Goal: Information Seeking & Learning: Learn about a topic

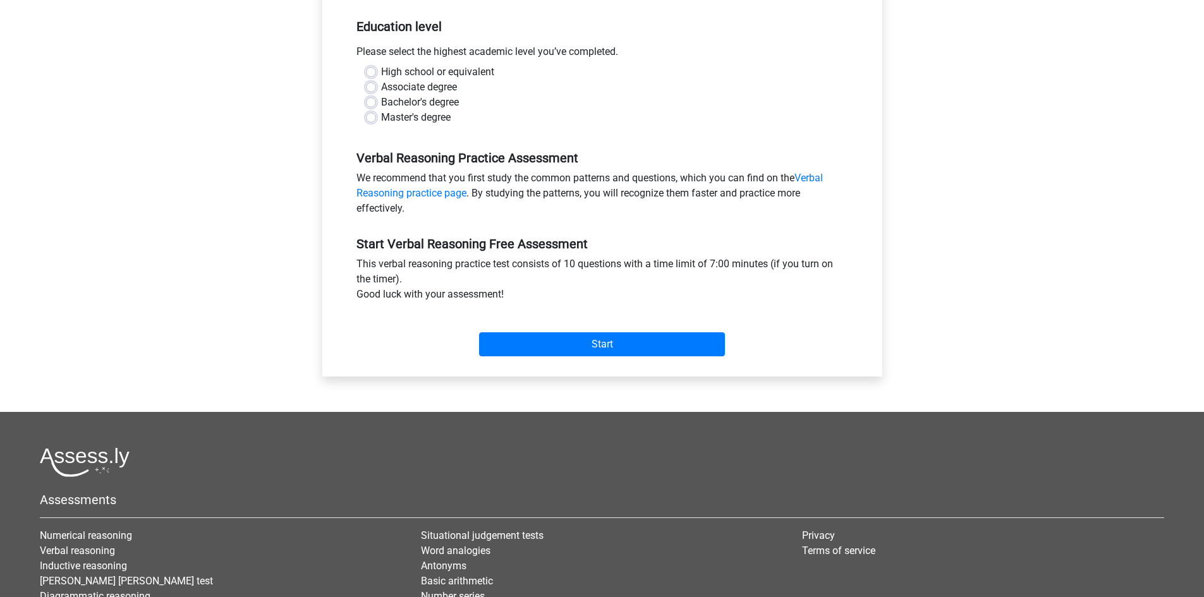
scroll to position [190, 0]
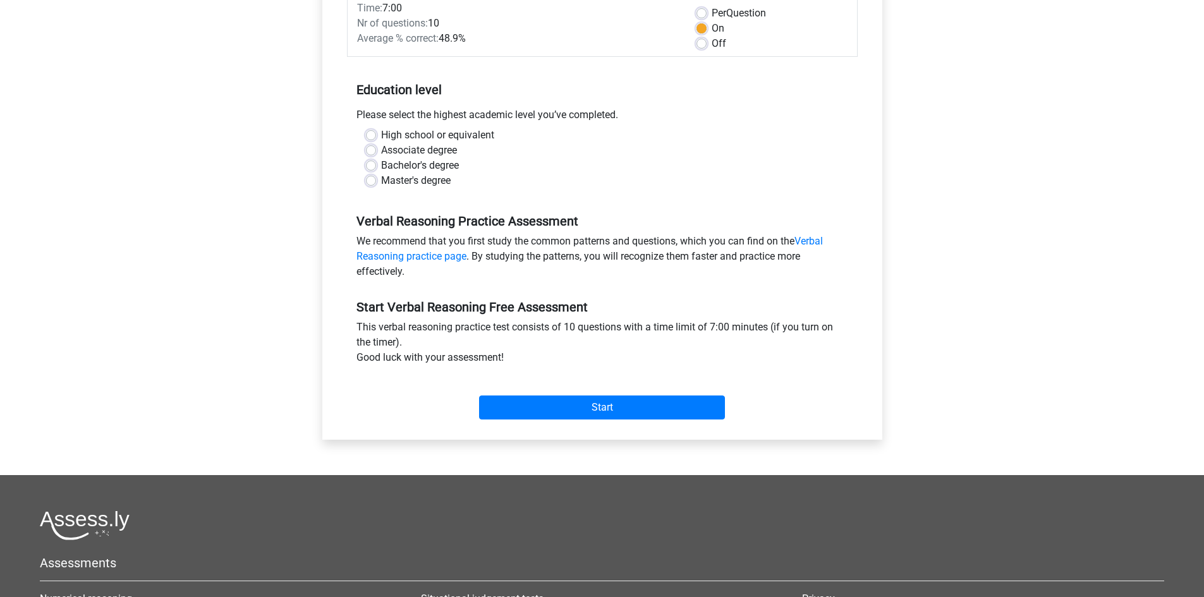
click at [381, 166] on label "Bachelor's degree" at bounding box center [420, 165] width 78 height 15
click at [369, 166] on input "Bachelor's degree" at bounding box center [371, 164] width 10 height 13
radio input "true"
click at [381, 149] on label "Associate degree" at bounding box center [419, 150] width 76 height 15
click at [374, 149] on input "Associate degree" at bounding box center [371, 149] width 10 height 13
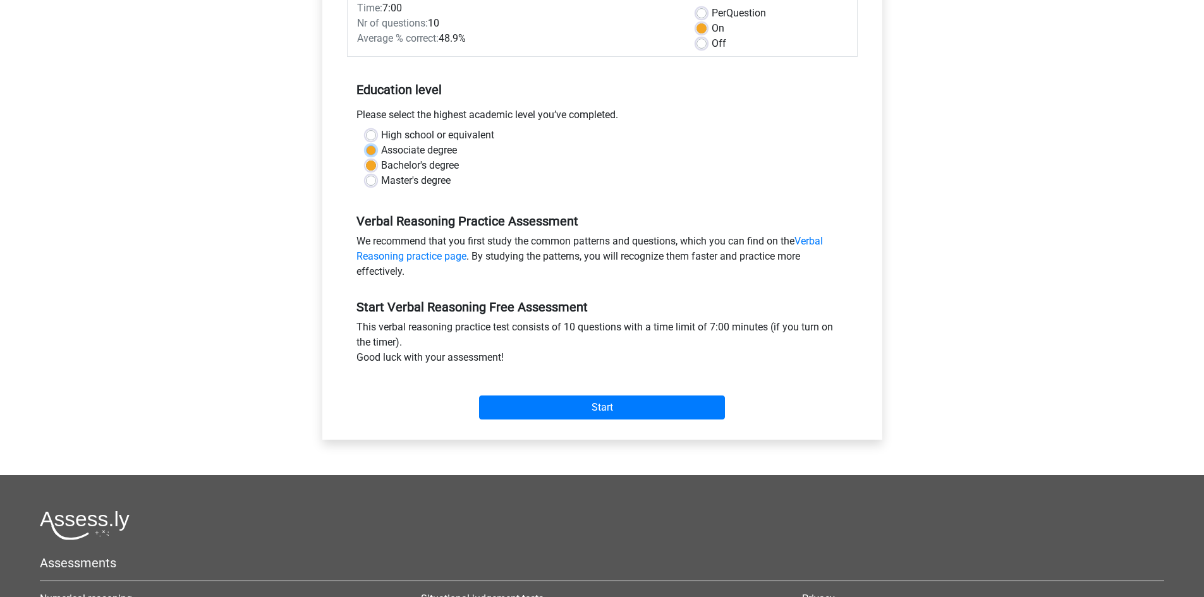
radio input "true"
click at [623, 410] on input "Start" at bounding box center [602, 408] width 246 height 24
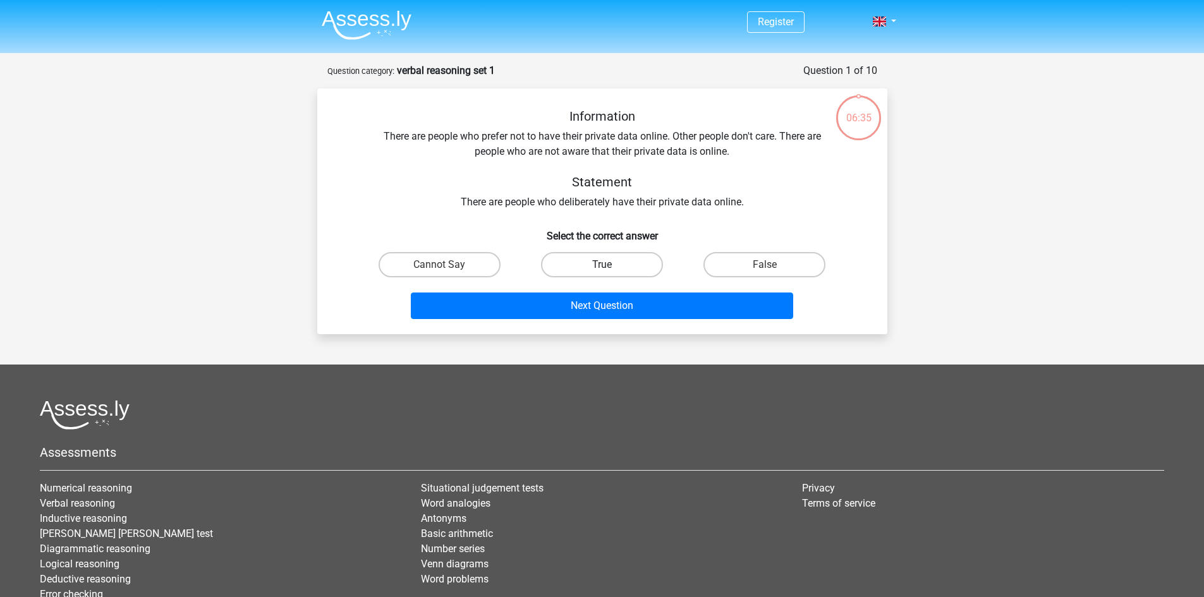
click at [623, 260] on label "True" at bounding box center [602, 264] width 122 height 25
click at [610, 265] on input "True" at bounding box center [606, 269] width 8 height 8
radio input "true"
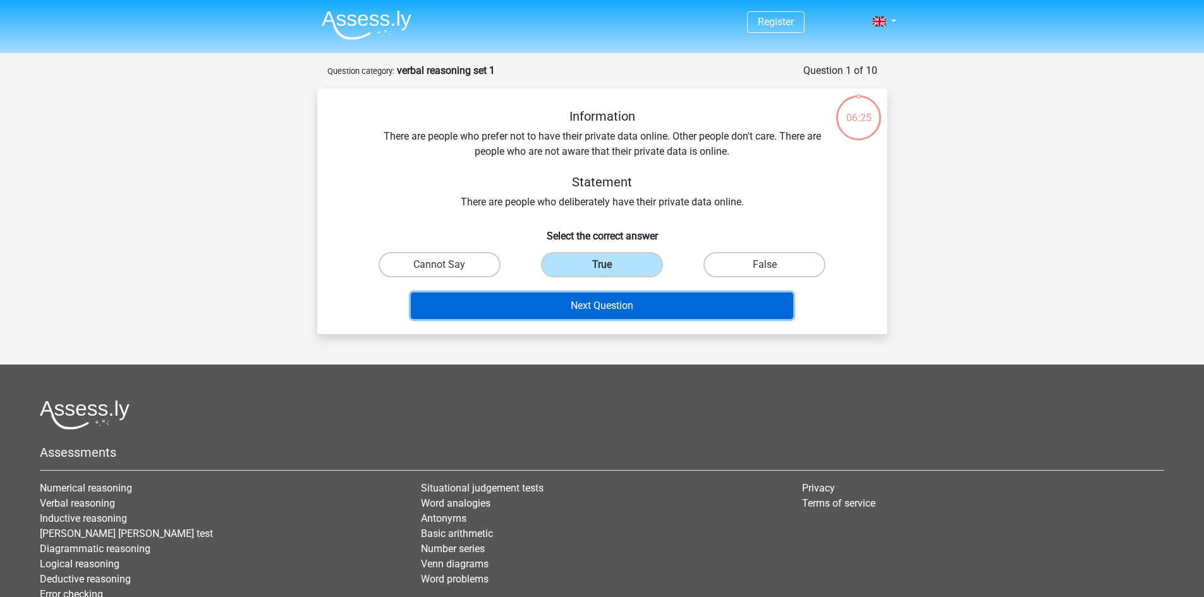
click at [604, 303] on button "Next Question" at bounding box center [602, 306] width 382 height 27
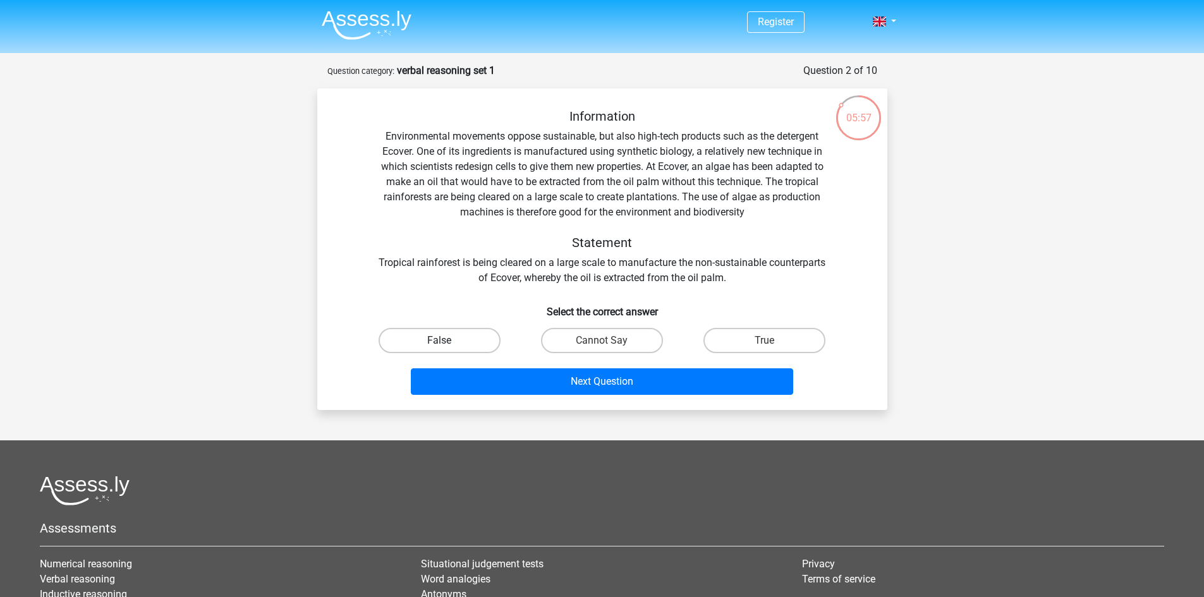
click at [442, 338] on label "False" at bounding box center [440, 340] width 122 height 25
click at [442, 341] on input "False" at bounding box center [443, 345] width 8 height 8
radio input "true"
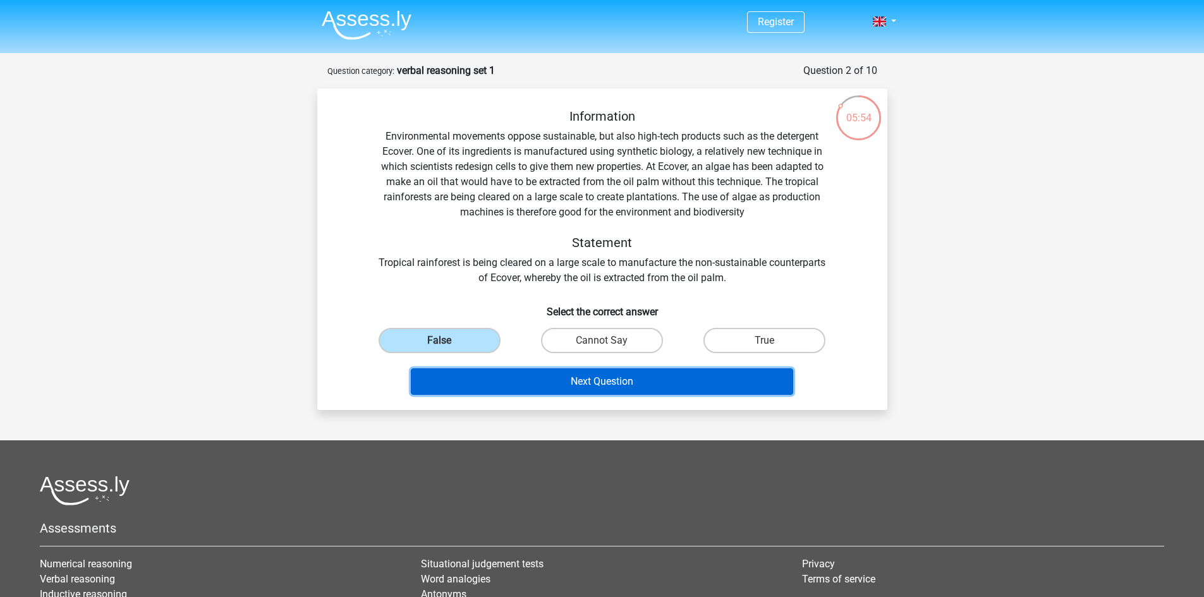
click at [564, 372] on button "Next Question" at bounding box center [602, 381] width 382 height 27
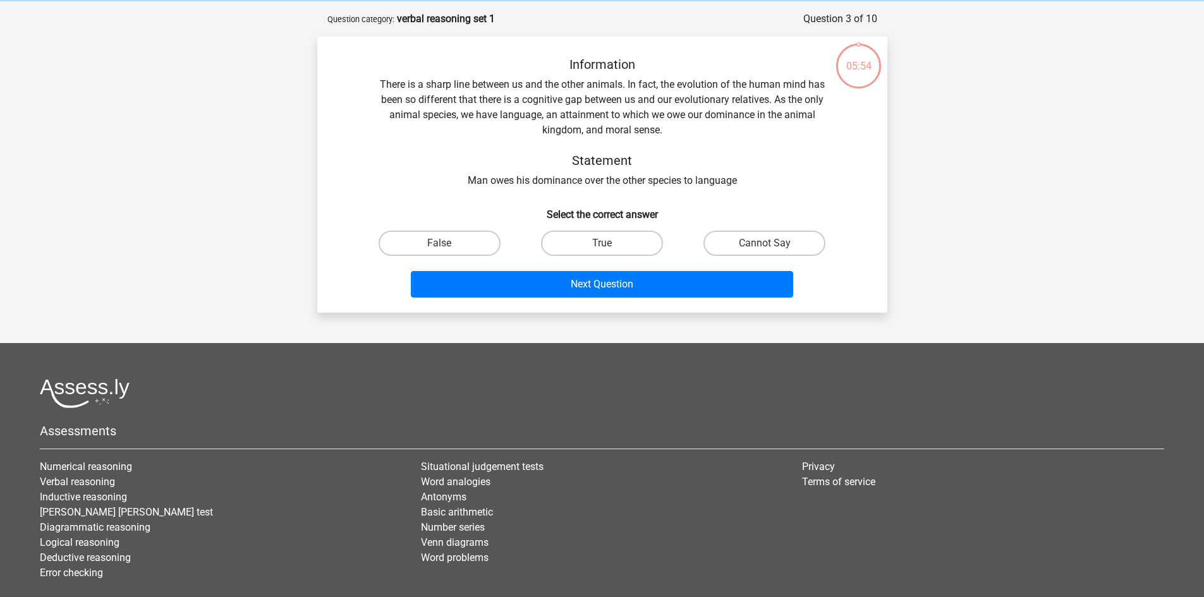
scroll to position [63, 0]
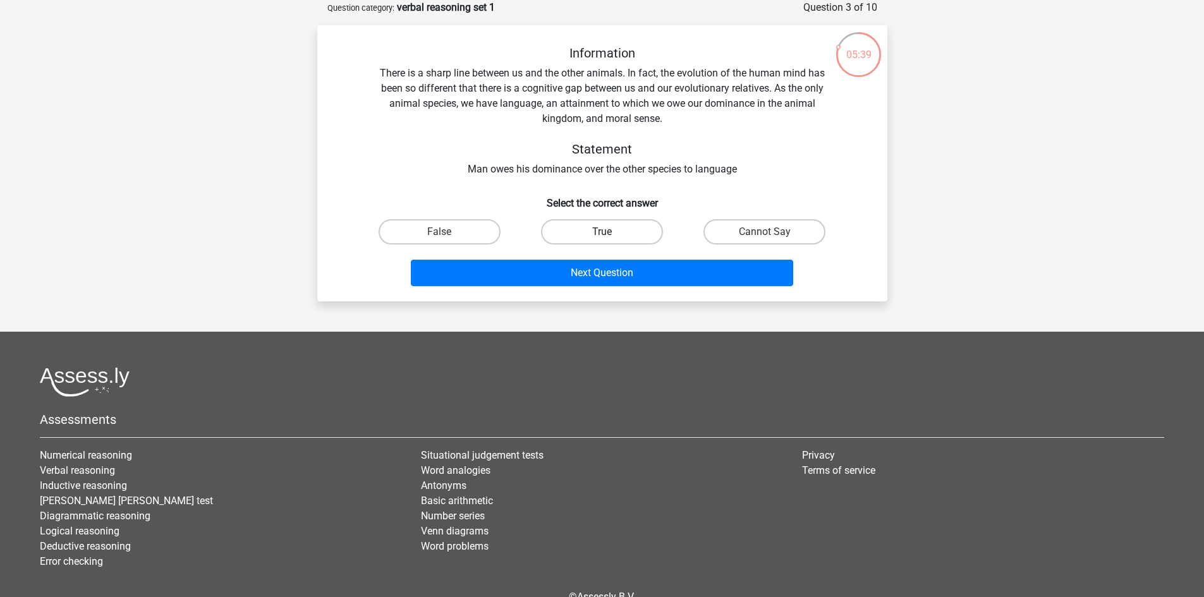
click at [593, 230] on label "True" at bounding box center [602, 231] width 122 height 25
click at [602, 232] on input "True" at bounding box center [606, 236] width 8 height 8
radio input "true"
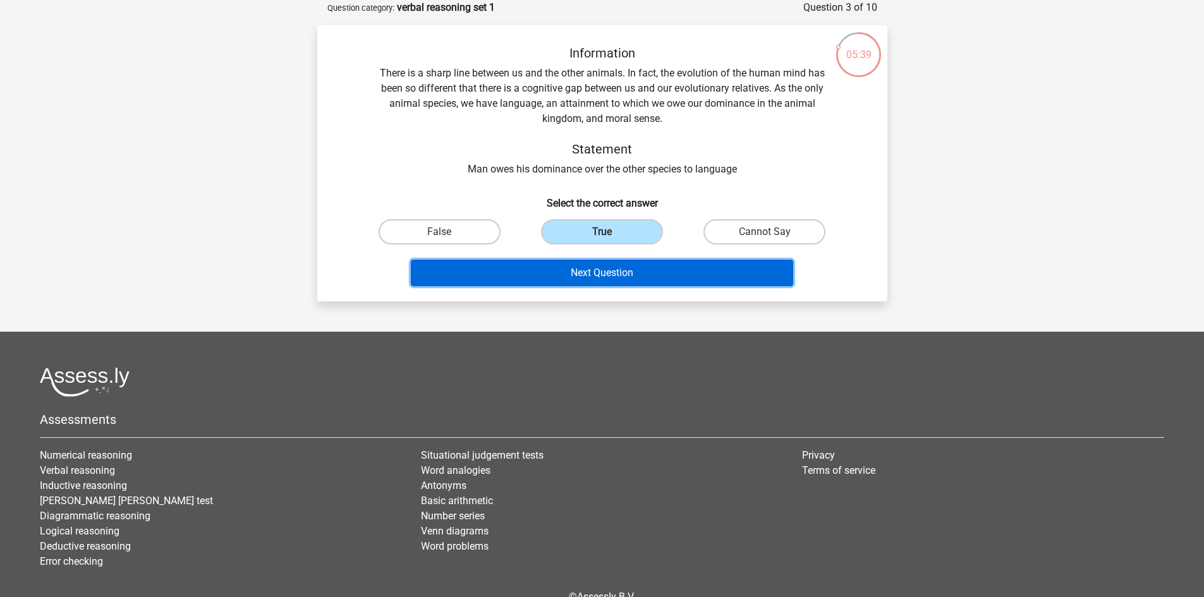
click at [631, 268] on button "Next Question" at bounding box center [602, 273] width 382 height 27
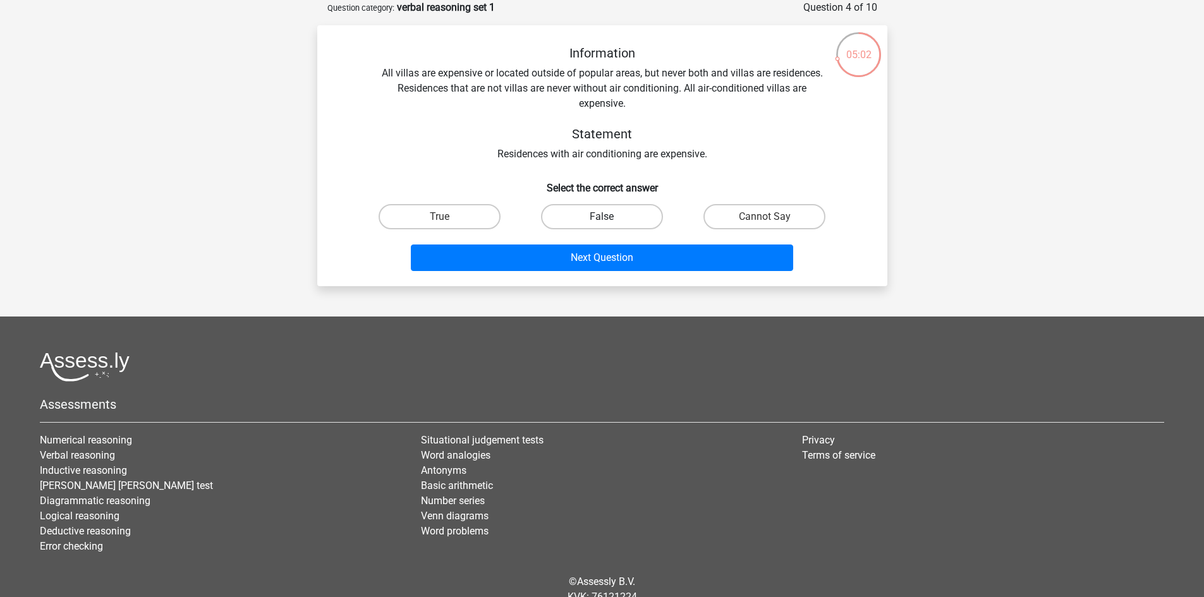
click at [613, 217] on label "False" at bounding box center [602, 216] width 122 height 25
click at [610, 217] on input "False" at bounding box center [606, 221] width 8 height 8
radio input "true"
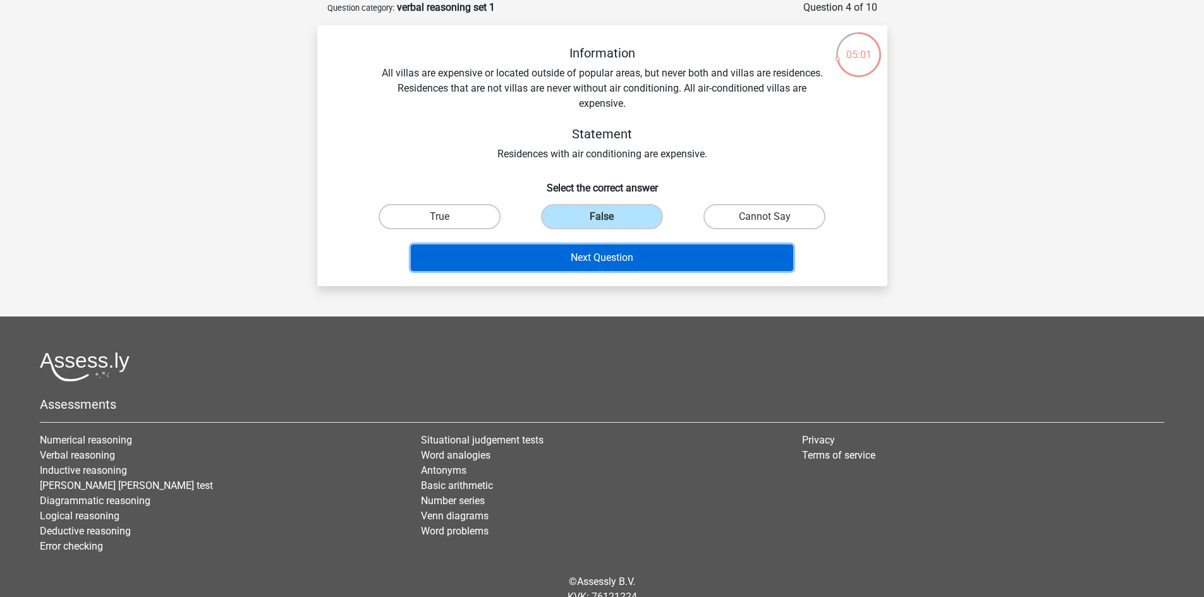
click at [619, 263] on button "Next Question" at bounding box center [602, 258] width 382 height 27
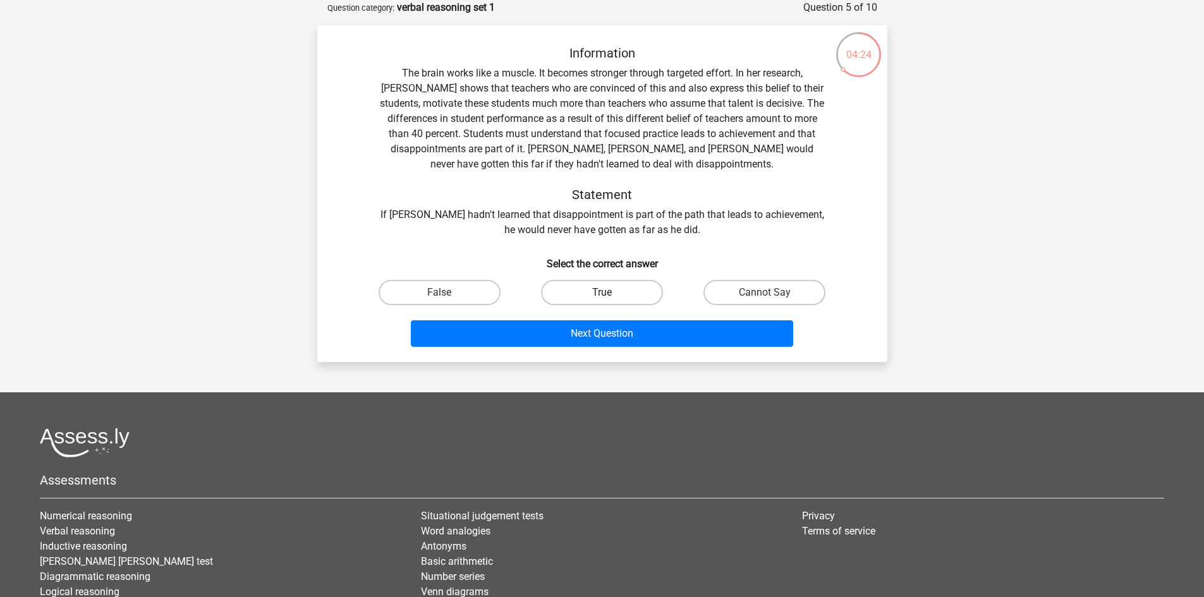
click at [631, 292] on label "True" at bounding box center [602, 292] width 122 height 25
click at [610, 293] on input "True" at bounding box center [606, 297] width 8 height 8
radio input "true"
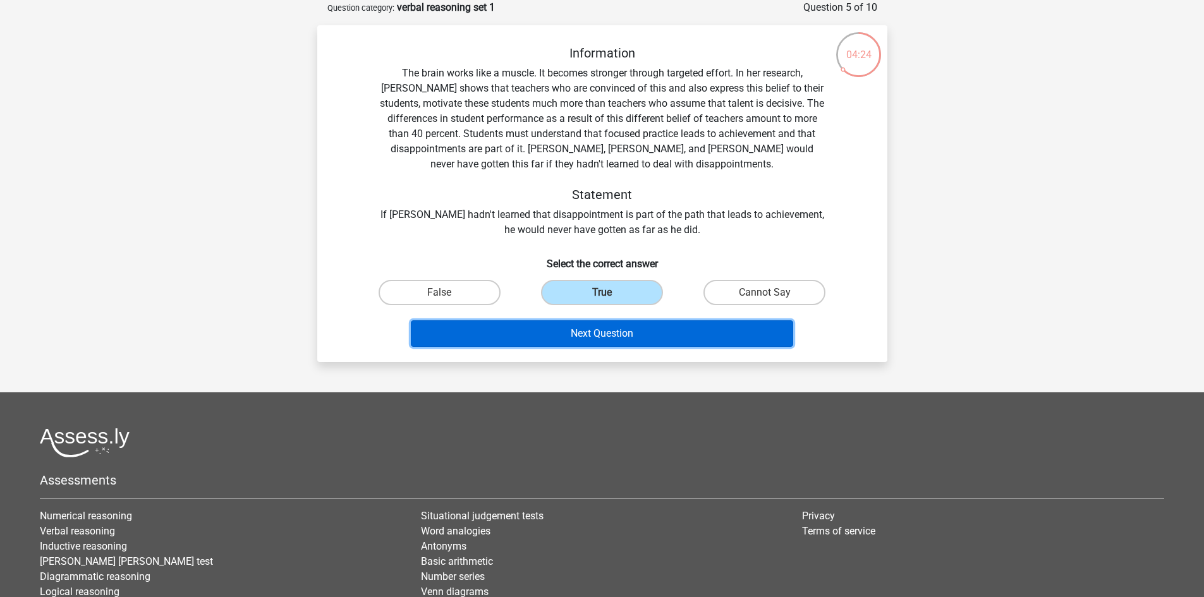
click at [615, 325] on button "Next Question" at bounding box center [602, 333] width 382 height 27
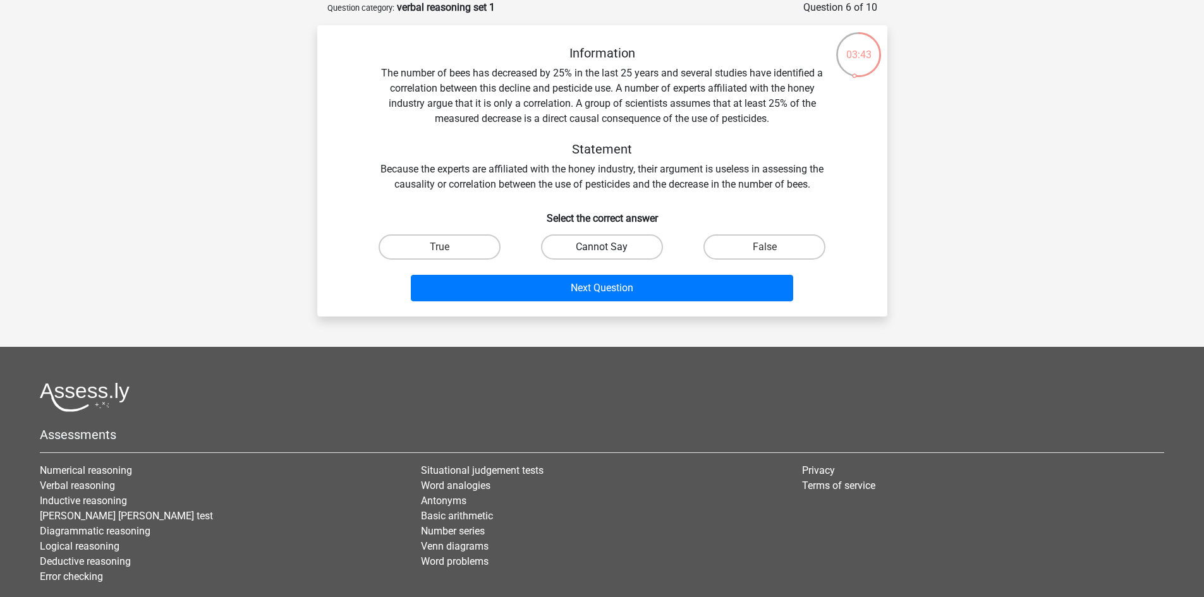
click at [590, 238] on label "Cannot Say" at bounding box center [602, 246] width 122 height 25
click at [602, 247] on input "Cannot Say" at bounding box center [606, 251] width 8 height 8
radio input "true"
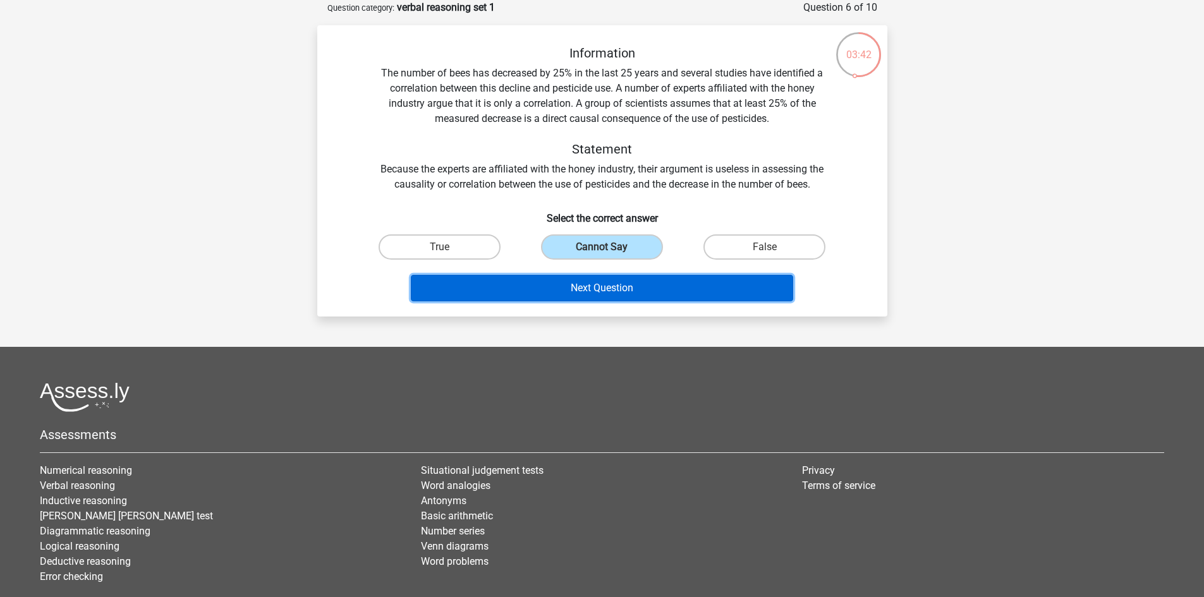
click at [593, 286] on button "Next Question" at bounding box center [602, 288] width 382 height 27
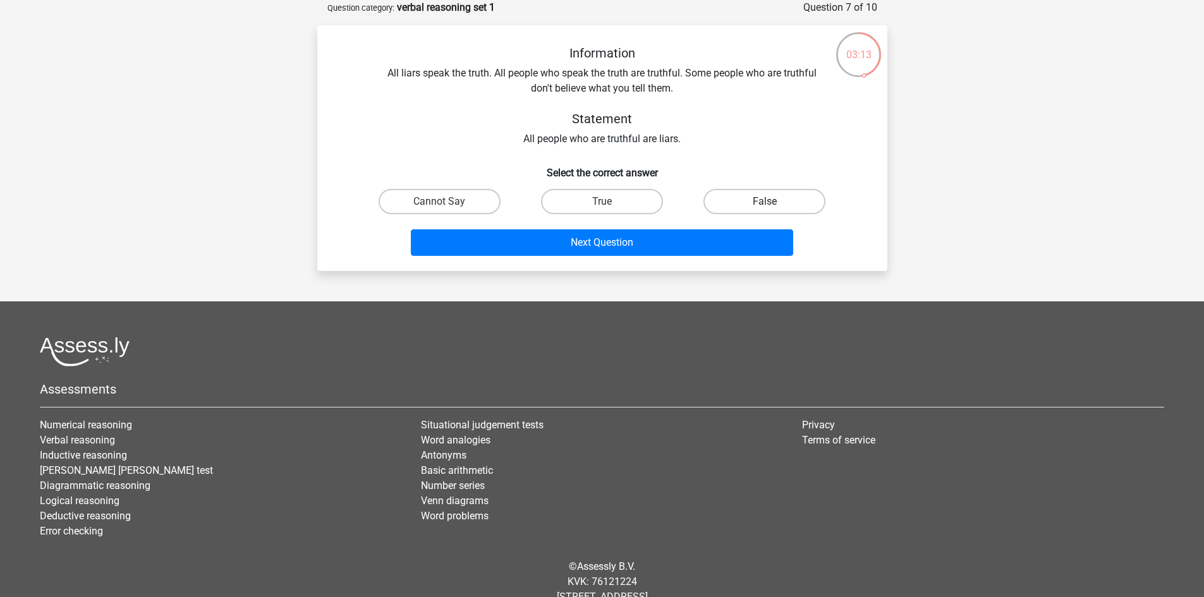
click at [751, 202] on label "False" at bounding box center [764, 201] width 122 height 25
click at [765, 202] on input "False" at bounding box center [769, 206] width 8 height 8
radio input "true"
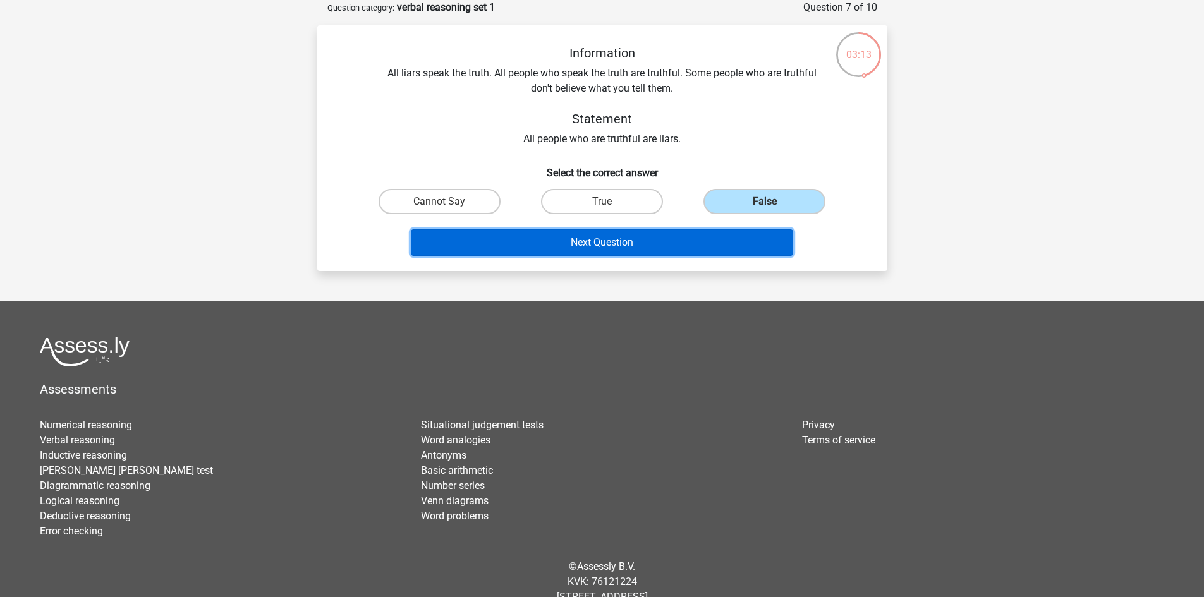
click at [612, 245] on button "Next Question" at bounding box center [602, 242] width 382 height 27
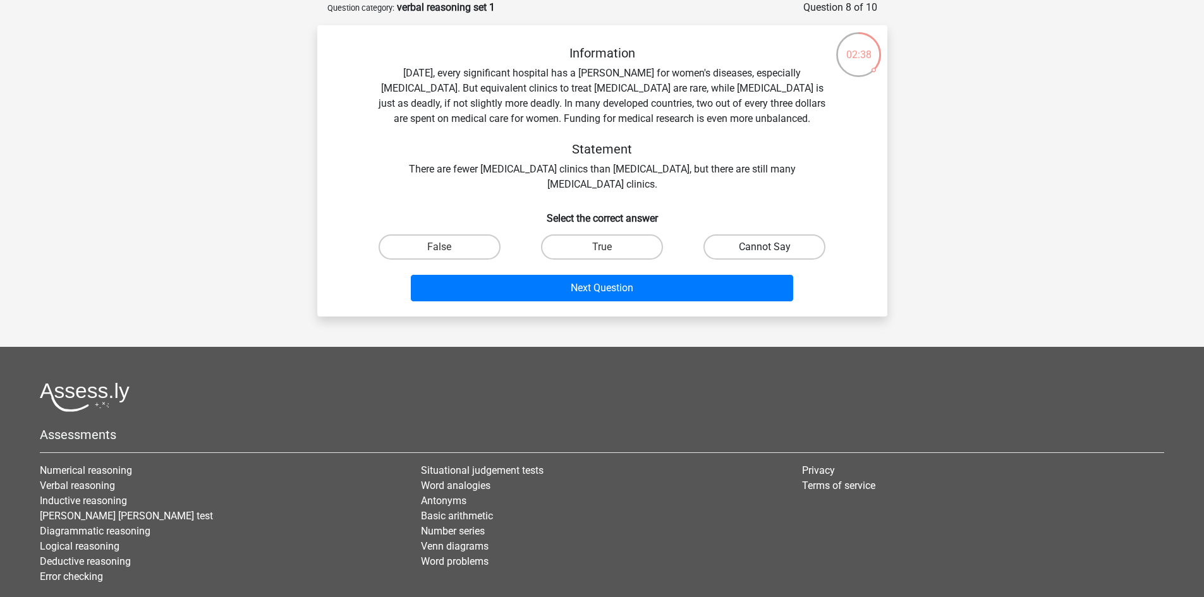
click at [741, 246] on label "Cannot Say" at bounding box center [764, 246] width 122 height 25
click at [765, 247] on input "Cannot Say" at bounding box center [769, 251] width 8 height 8
radio input "true"
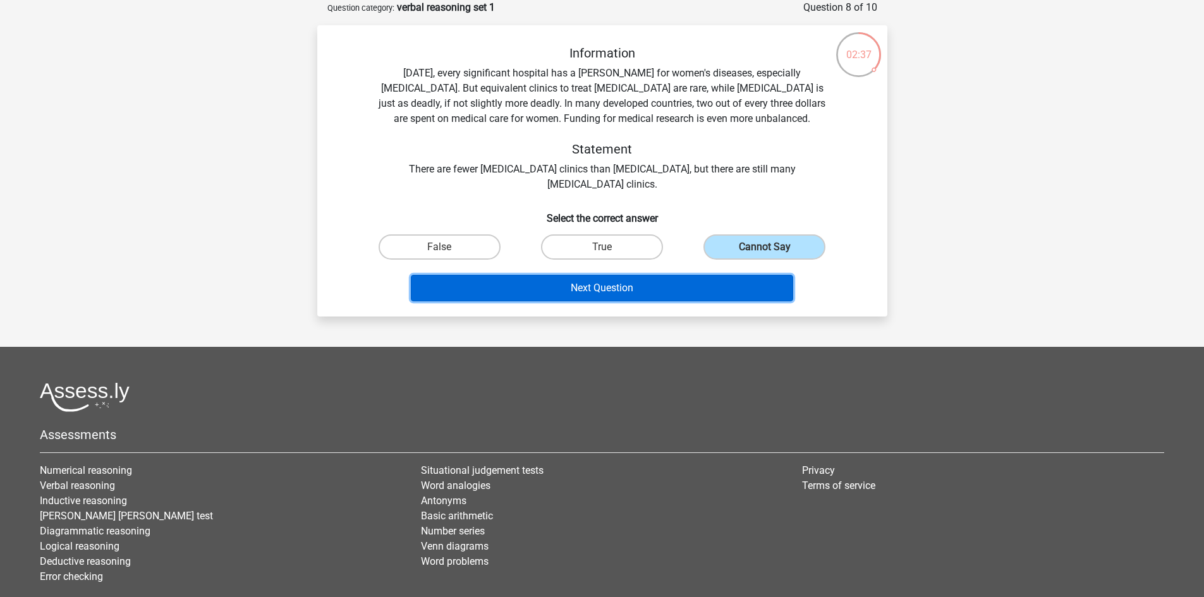
click at [715, 288] on button "Next Question" at bounding box center [602, 288] width 382 height 27
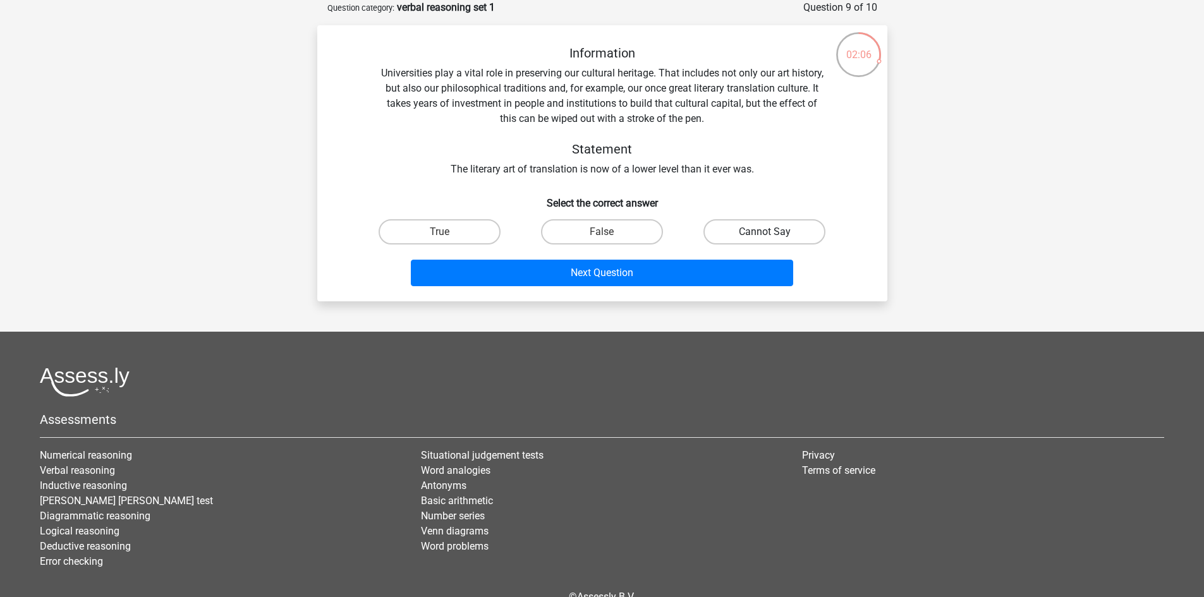
click at [734, 230] on label "Cannot Say" at bounding box center [764, 231] width 122 height 25
click at [765, 232] on input "Cannot Say" at bounding box center [769, 236] width 8 height 8
radio input "true"
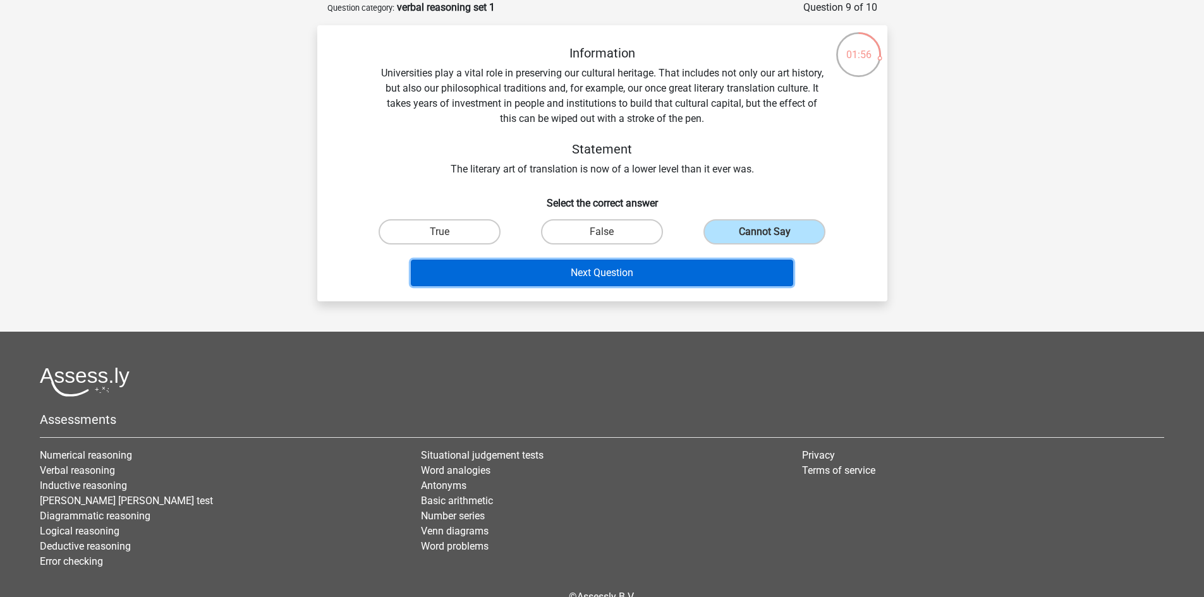
click at [620, 273] on button "Next Question" at bounding box center [602, 273] width 382 height 27
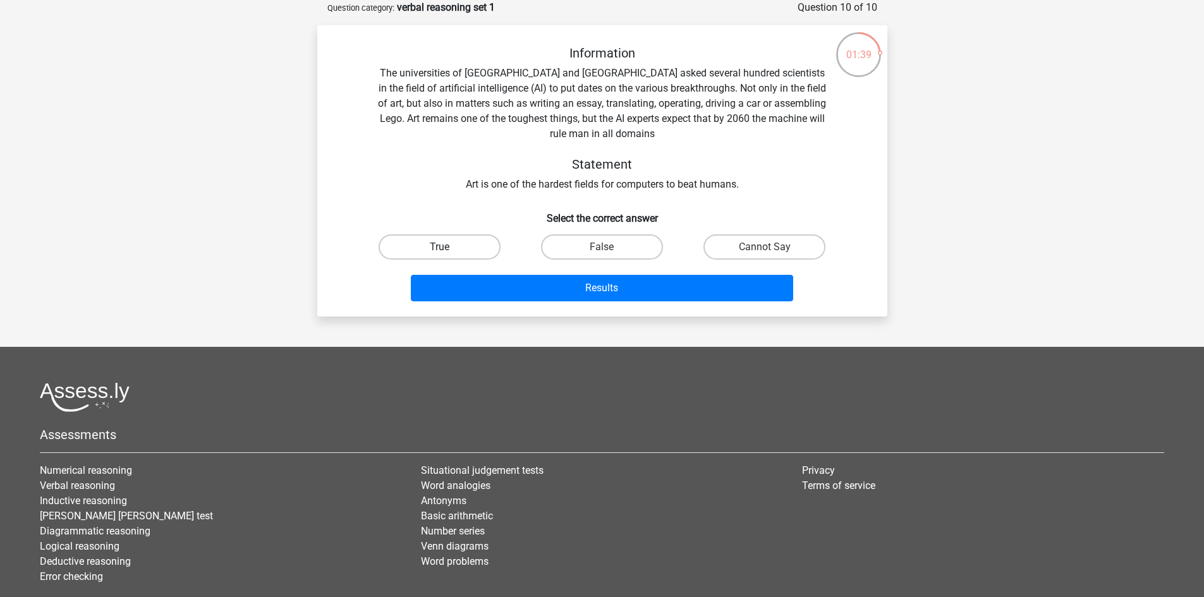
click at [448, 246] on label "True" at bounding box center [440, 246] width 122 height 25
click at [447, 247] on input "True" at bounding box center [443, 251] width 8 height 8
radio input "true"
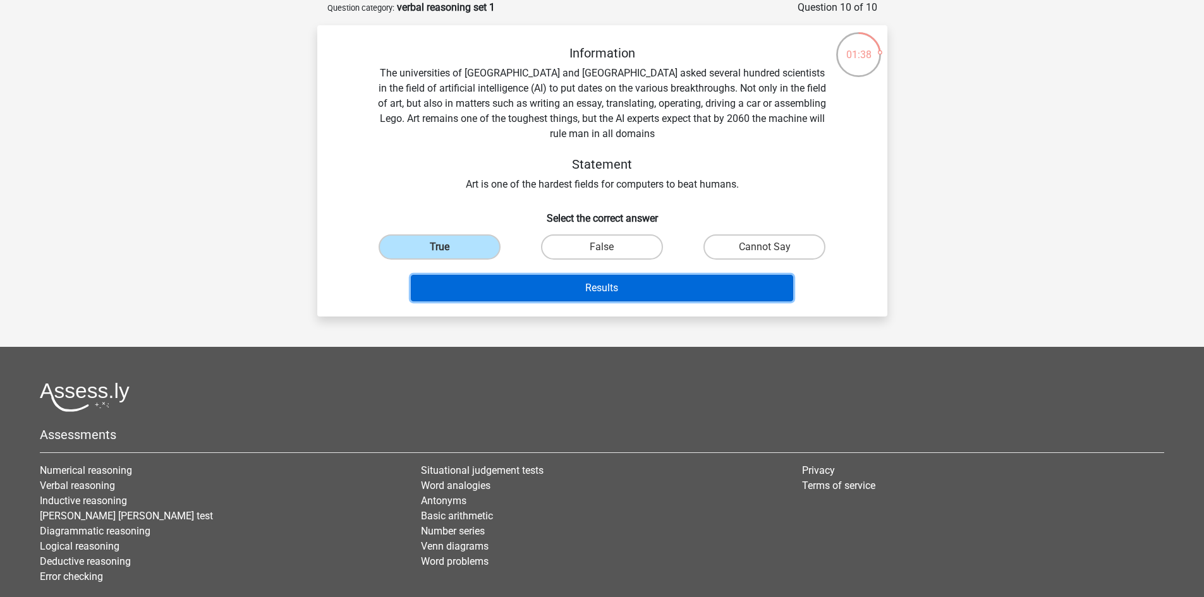
click at [546, 291] on button "Results" at bounding box center [602, 288] width 382 height 27
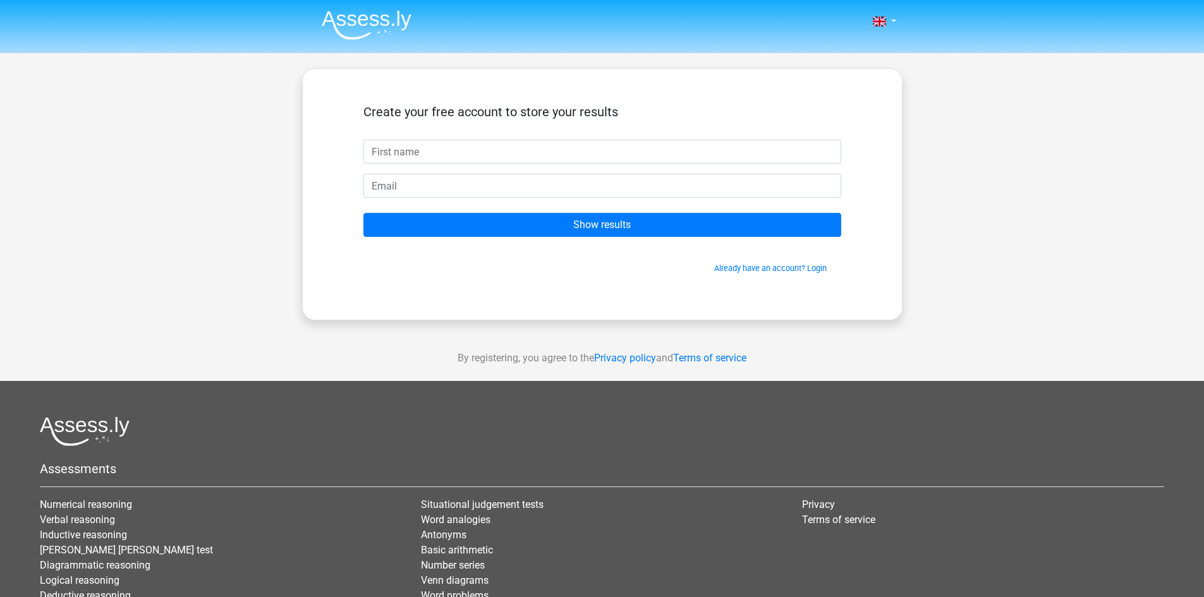
click at [396, 144] on input "text" at bounding box center [602, 152] width 478 height 24
type input "[PERSON_NAME]"
click at [397, 188] on input "email" at bounding box center [602, 186] width 478 height 24
type input "jlcb1916@gmail.com"
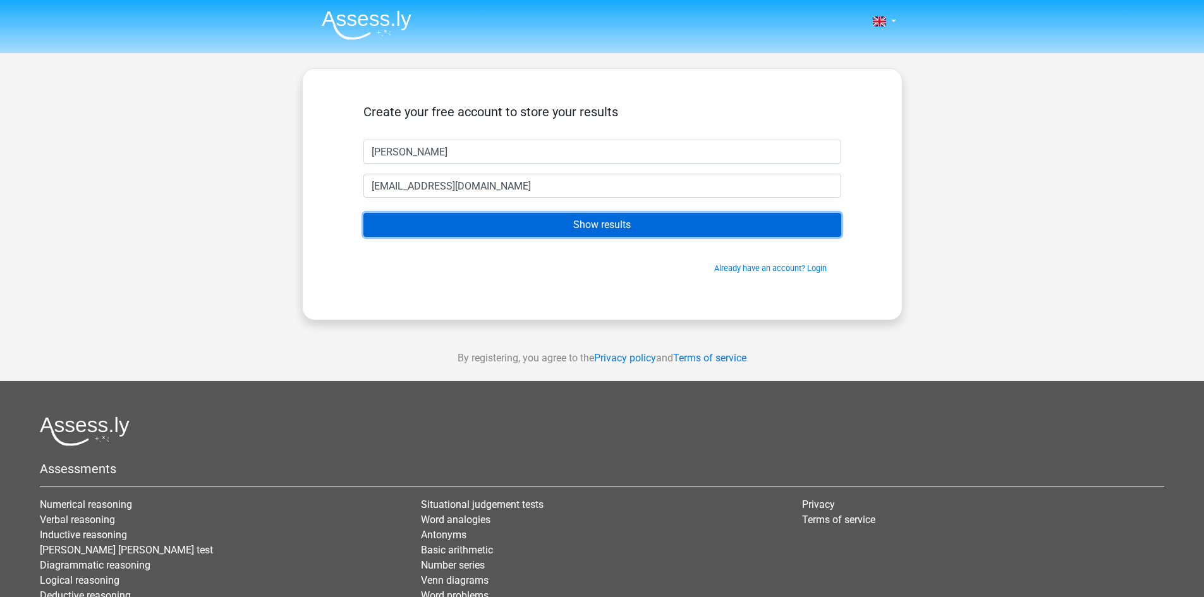
click at [566, 226] on input "Show results" at bounding box center [602, 225] width 478 height 24
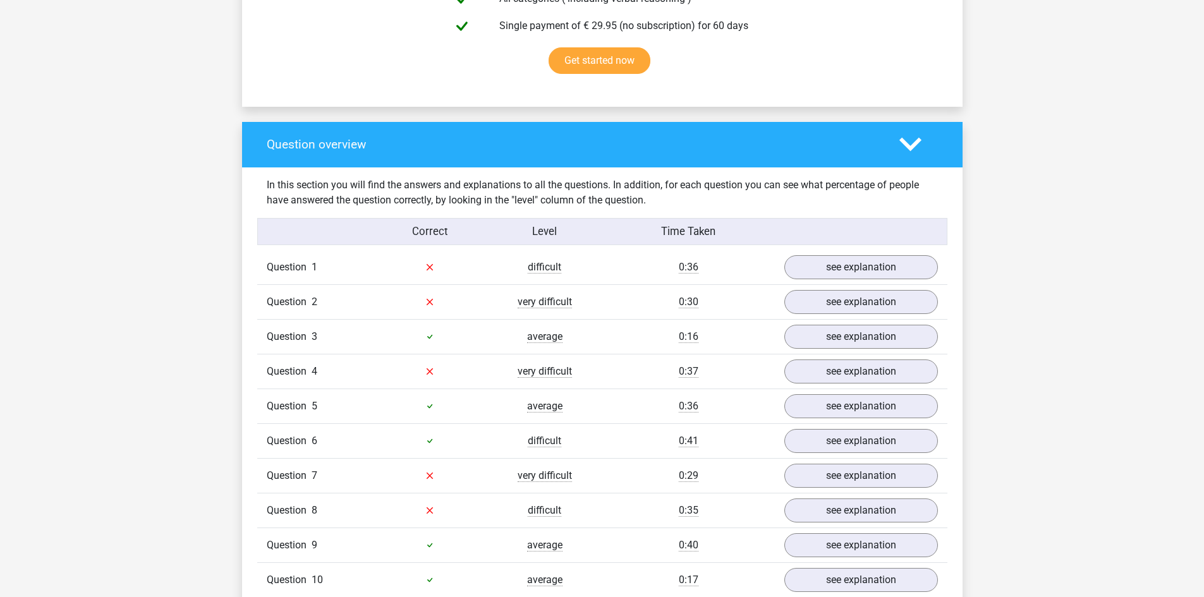
scroll to position [822, 0]
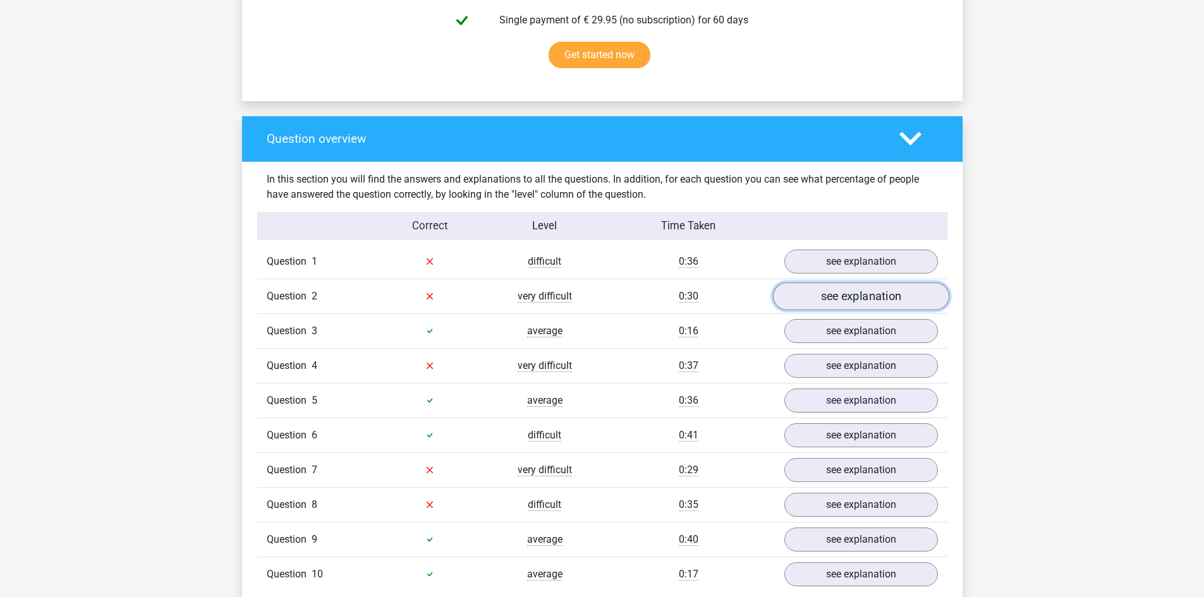
click at [838, 291] on link "see explanation" at bounding box center [860, 297] width 176 height 28
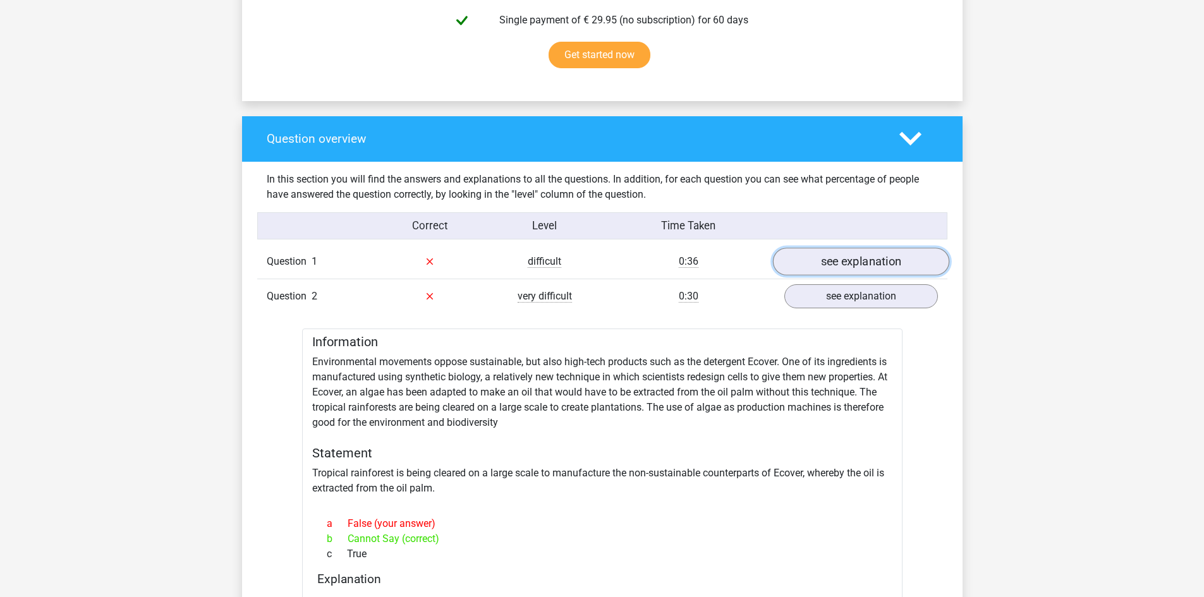
click at [834, 264] on link "see explanation" at bounding box center [860, 262] width 176 height 28
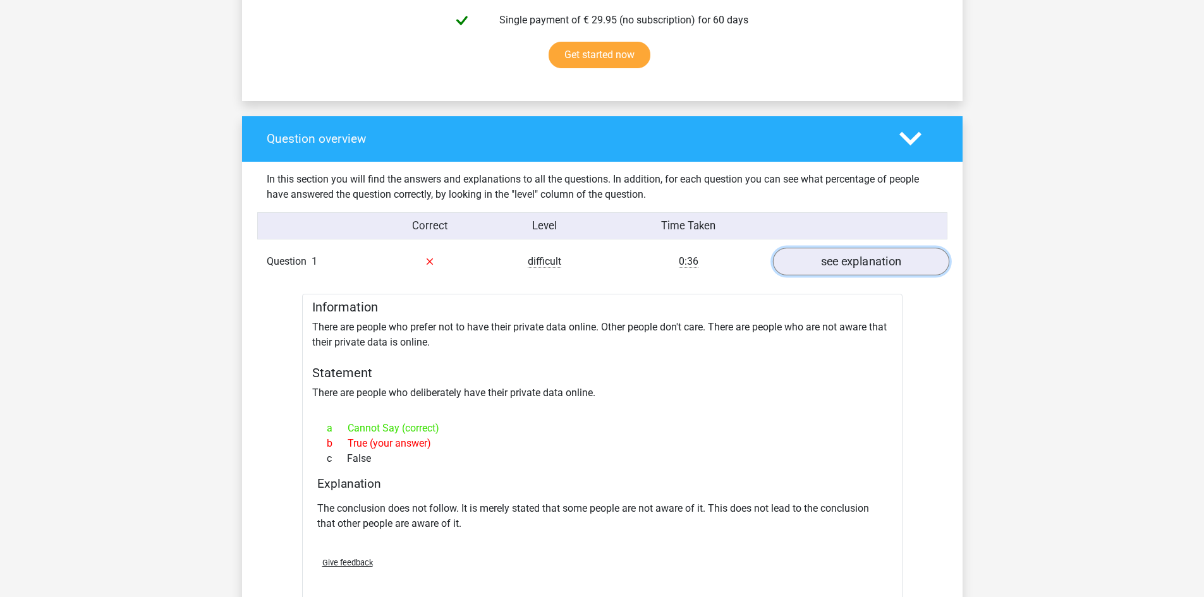
click at [834, 264] on link "see explanation" at bounding box center [860, 262] width 176 height 28
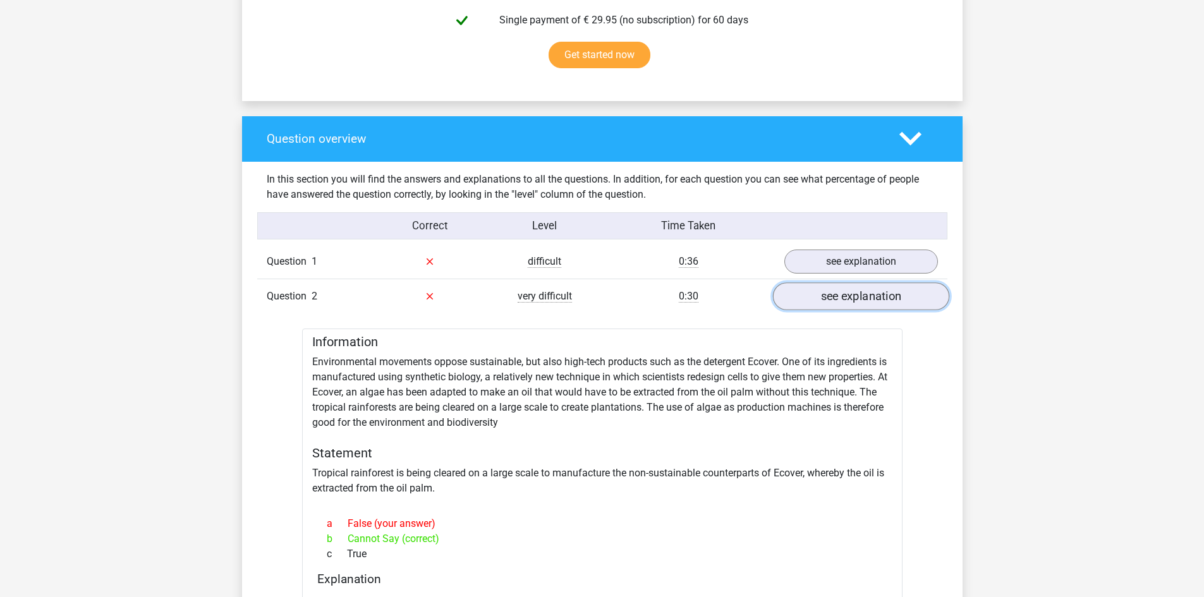
click at [820, 303] on link "see explanation" at bounding box center [860, 297] width 176 height 28
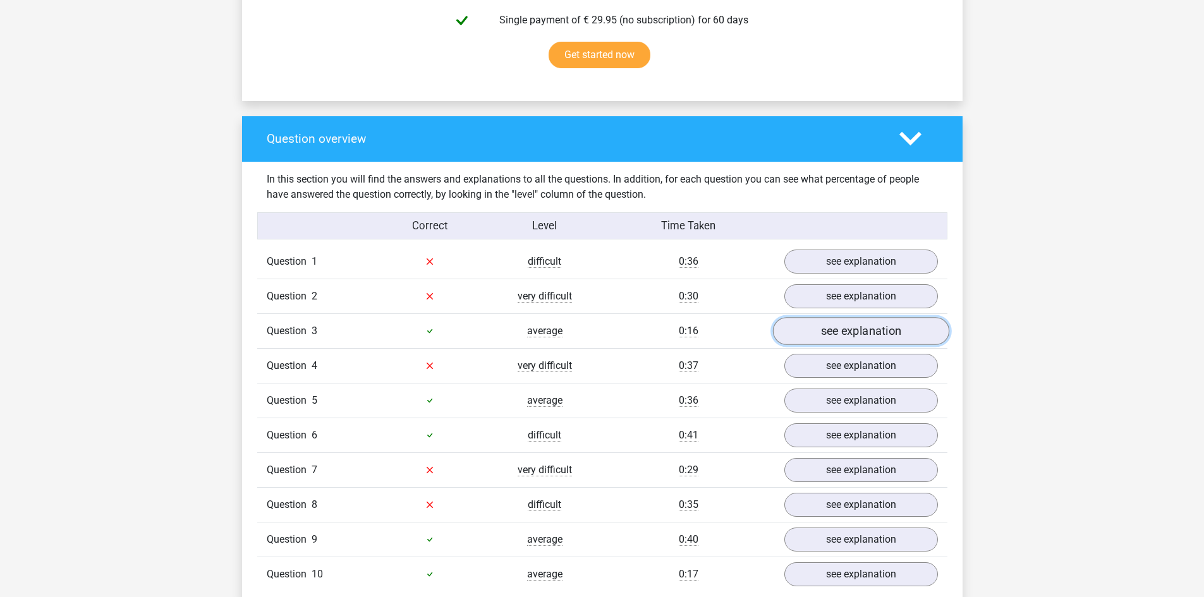
click at [836, 329] on link "see explanation" at bounding box center [860, 331] width 176 height 28
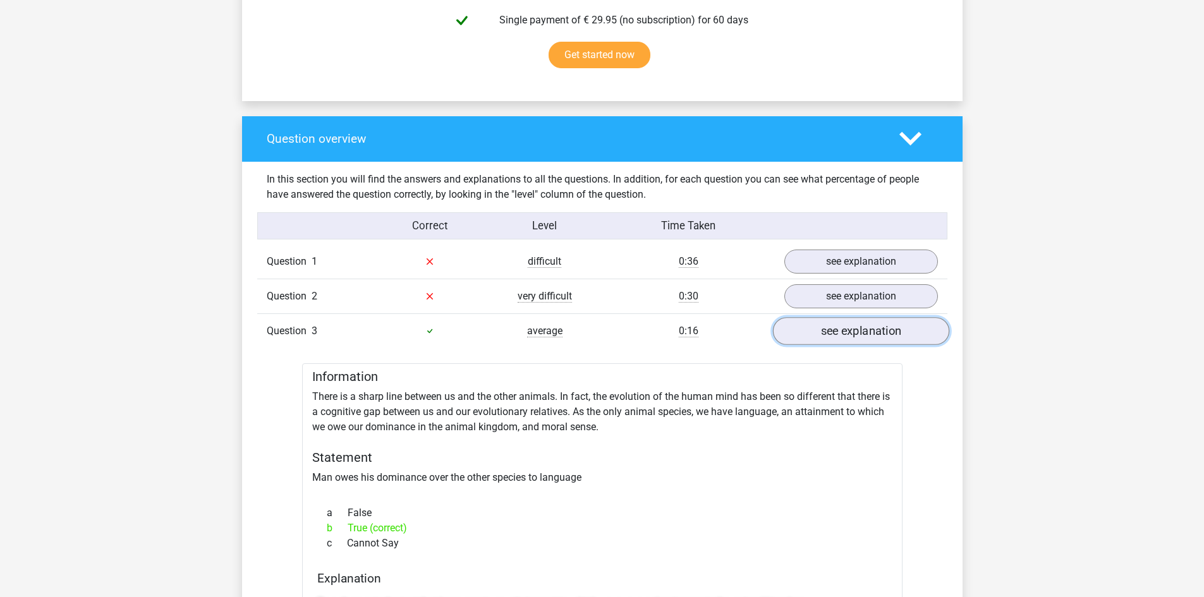
click at [836, 329] on link "see explanation" at bounding box center [860, 331] width 176 height 28
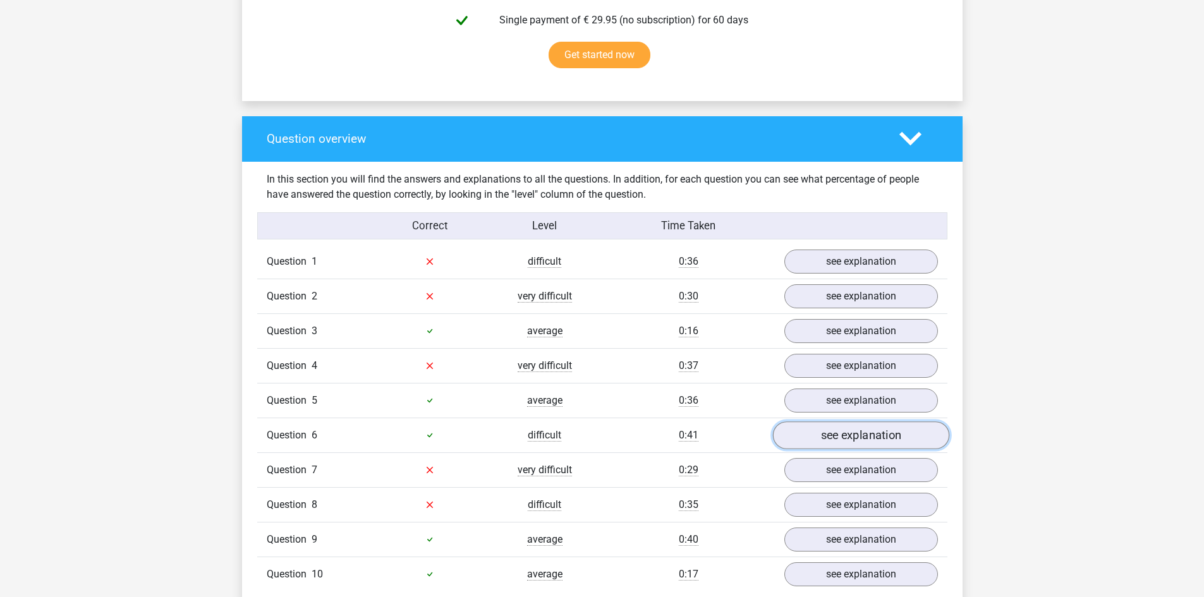
click at [855, 441] on link "see explanation" at bounding box center [860, 436] width 176 height 28
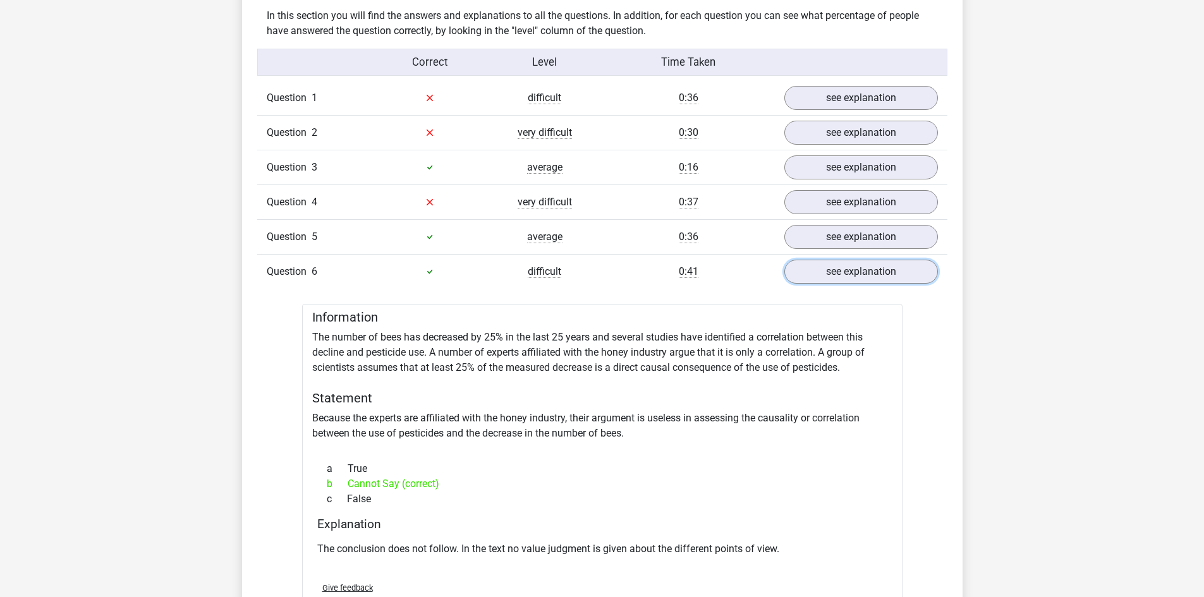
scroll to position [1011, 0]
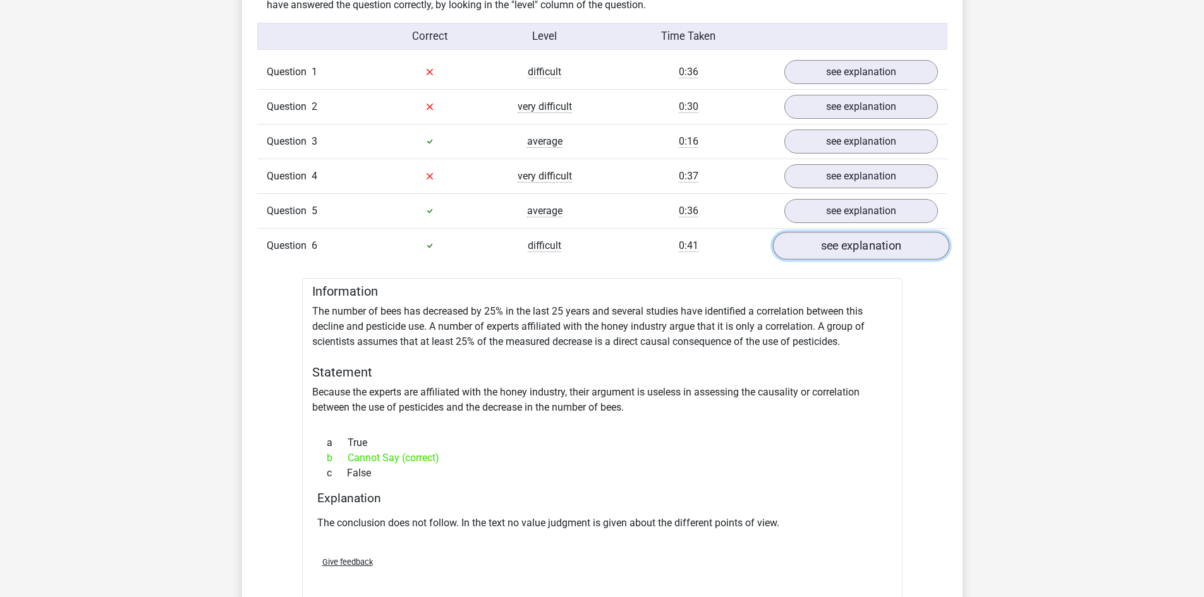
click at [860, 250] on link "see explanation" at bounding box center [860, 246] width 176 height 28
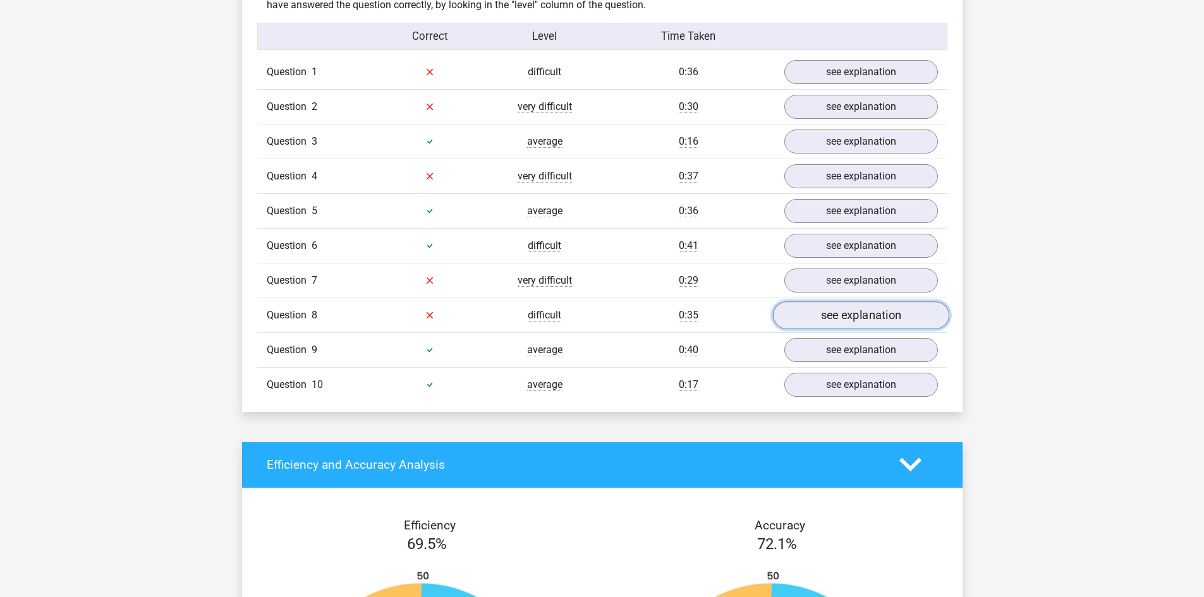
click at [810, 310] on link "see explanation" at bounding box center [860, 315] width 176 height 28
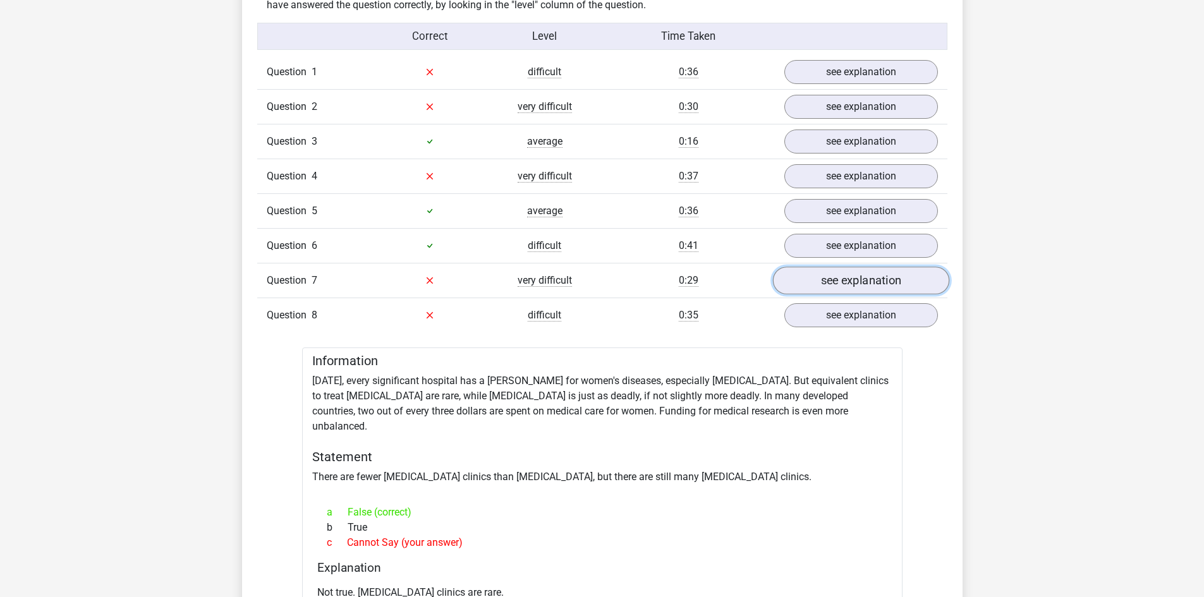
click at [818, 291] on link "see explanation" at bounding box center [860, 281] width 176 height 28
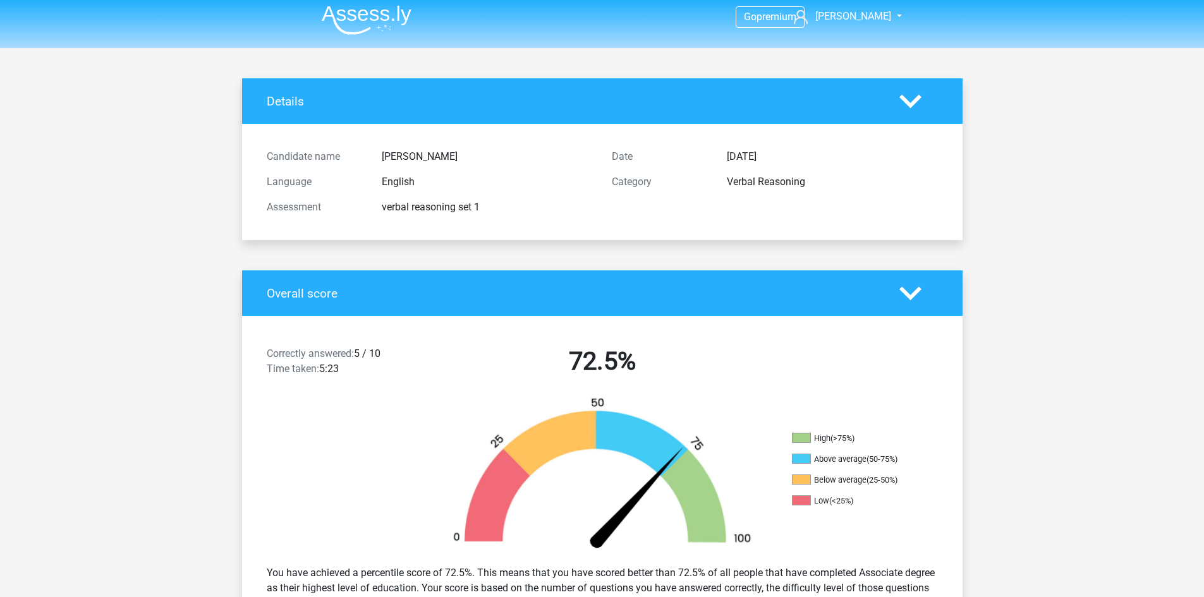
scroll to position [0, 0]
